Goal: Information Seeking & Learning: Learn about a topic

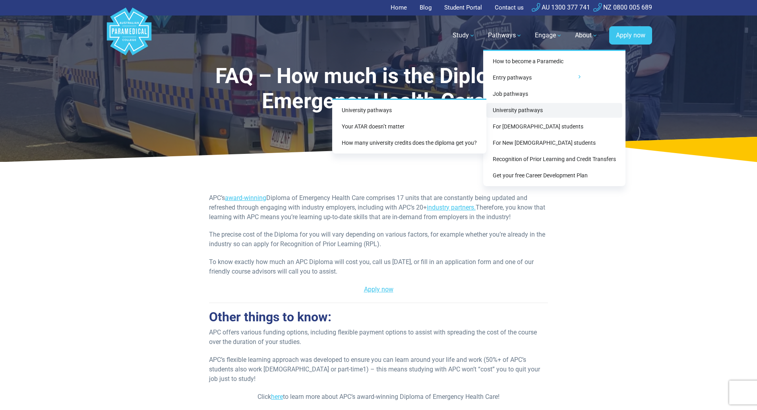
click at [524, 116] on link "University pathways" at bounding box center [555, 110] width 136 height 15
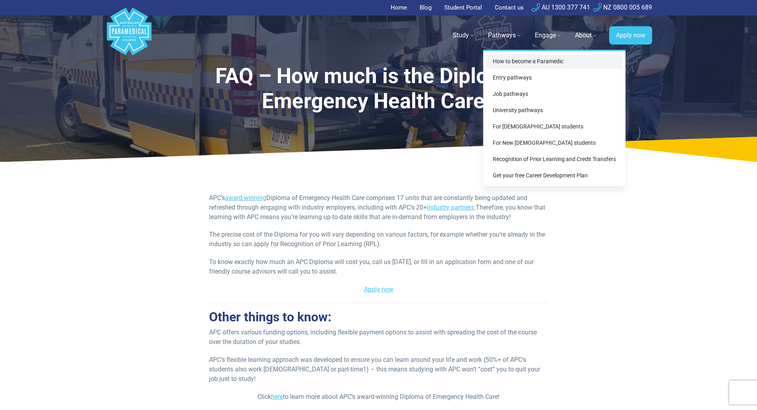
click at [512, 59] on link "How to become a Paramedic" at bounding box center [555, 61] width 136 height 15
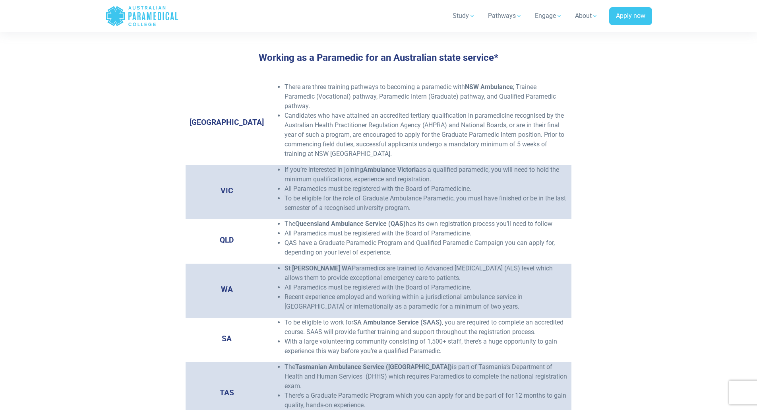
scroll to position [1233, 0]
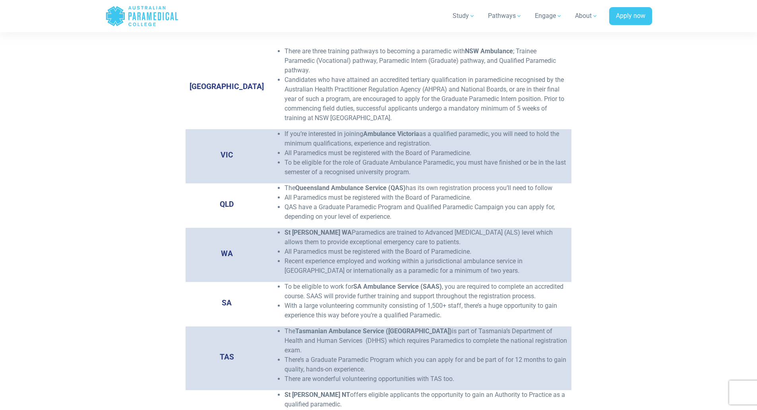
click at [425, 158] on li "To be eligible for the role of Graduate Ambulance Paramedic, you must have fini…" at bounding box center [426, 167] width 283 height 19
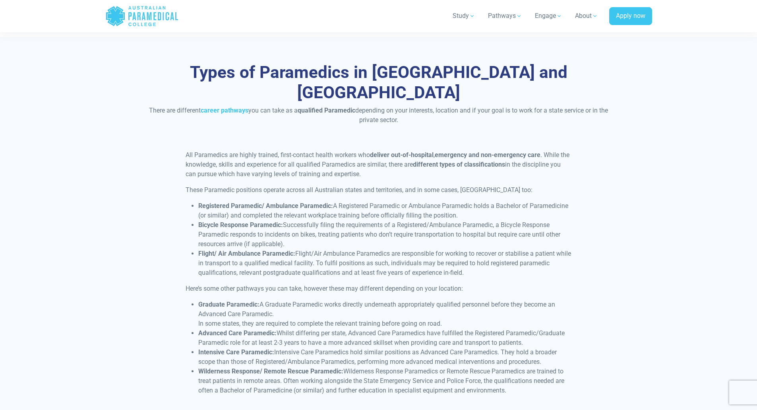
scroll to position [1789, 0]
